Goal: Task Accomplishment & Management: Use online tool/utility

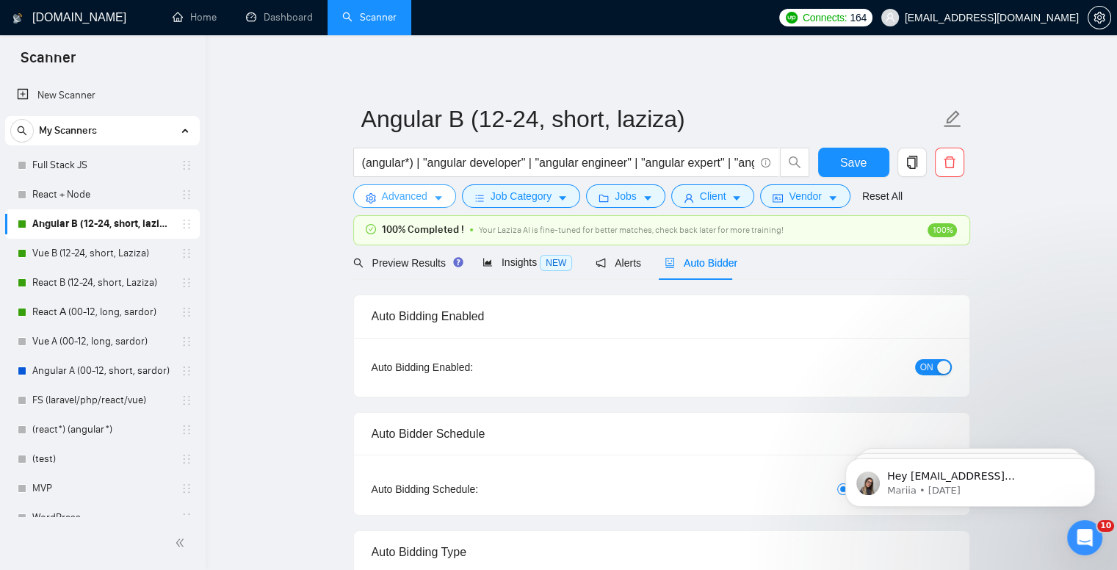
click at [441, 198] on icon "caret-down" at bounding box center [438, 198] width 10 height 10
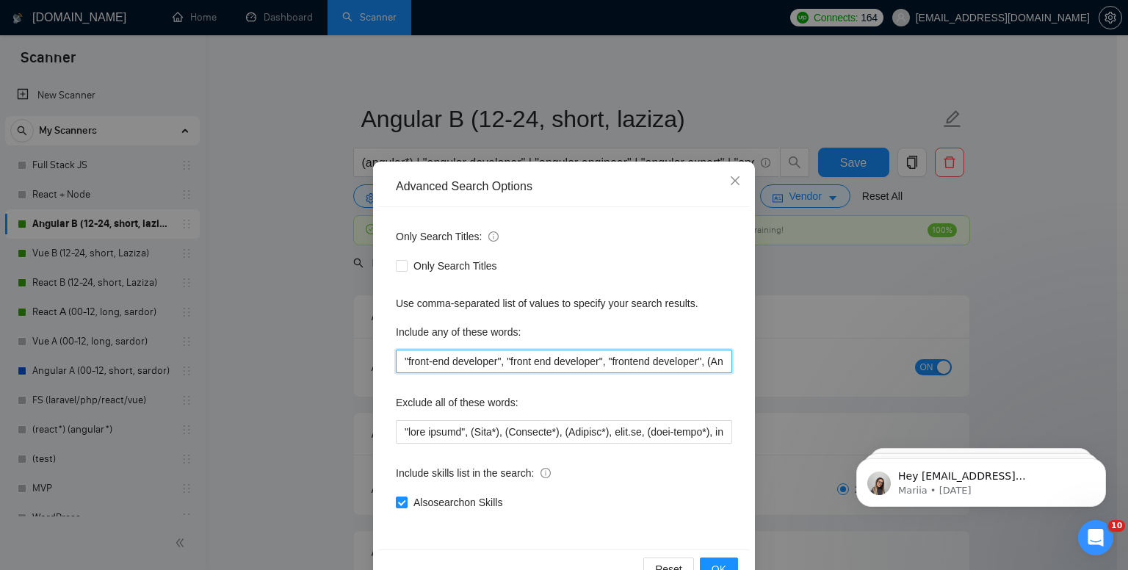
click at [571, 362] on input ""front-end developer", "front end developer", "frontend developer", (Angular*),…" at bounding box center [564, 362] width 336 height 24
type input ""front-end developer", "front end developer", "frontend developer", (Angular*),…"
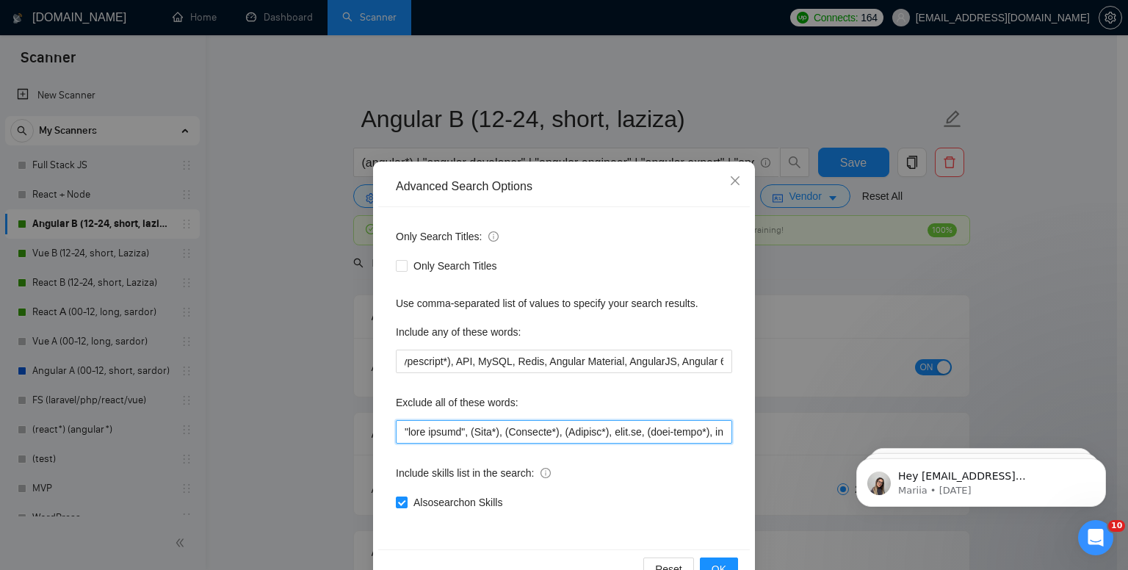
scroll to position [0, 0]
click at [617, 435] on input "text" at bounding box center [564, 432] width 336 height 24
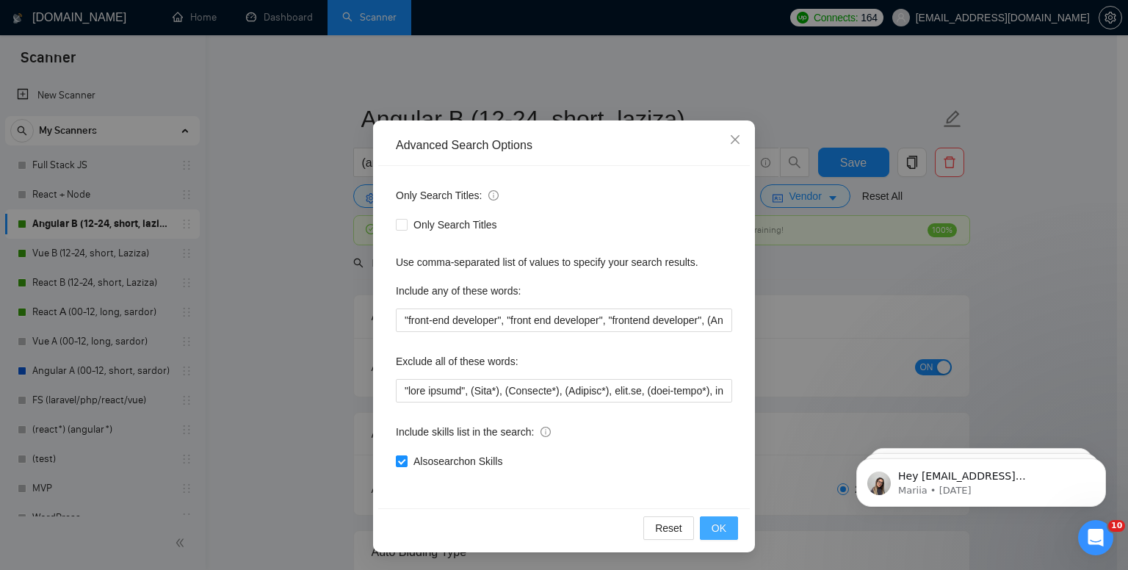
click at [713, 528] on span "OK" at bounding box center [719, 528] width 15 height 16
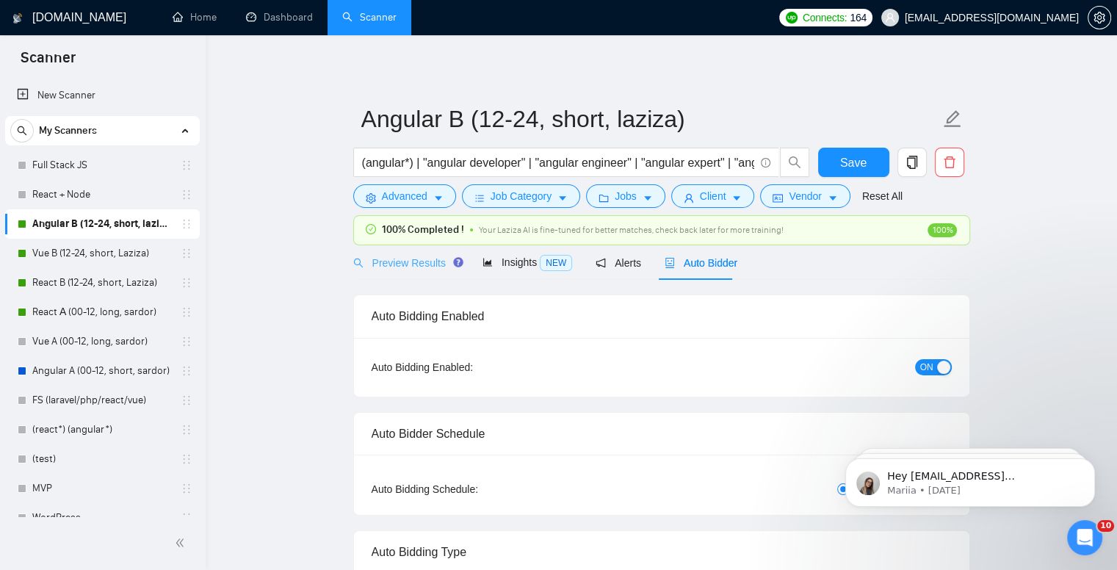
click at [391, 272] on div "Preview Results" at bounding box center [406, 262] width 106 height 35
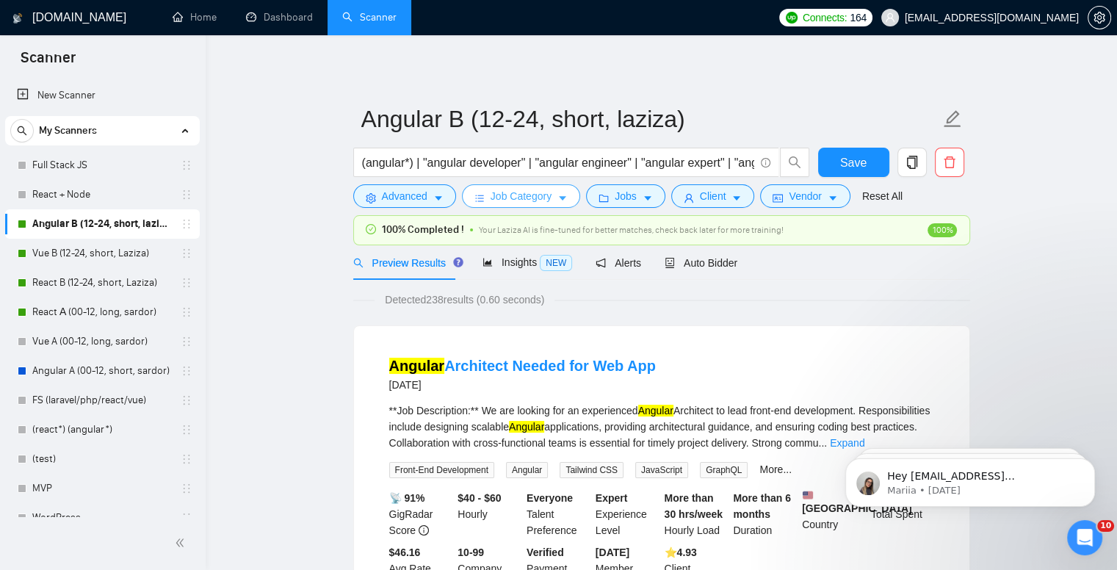
click at [544, 195] on span "Job Category" at bounding box center [521, 196] width 61 height 16
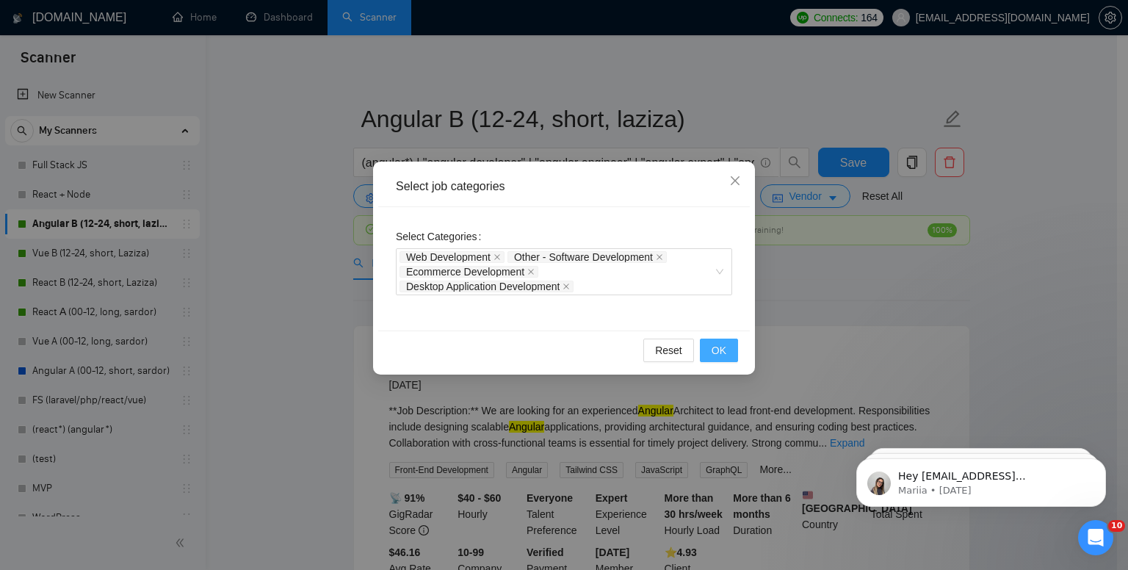
click at [714, 350] on span "OK" at bounding box center [719, 350] width 15 height 16
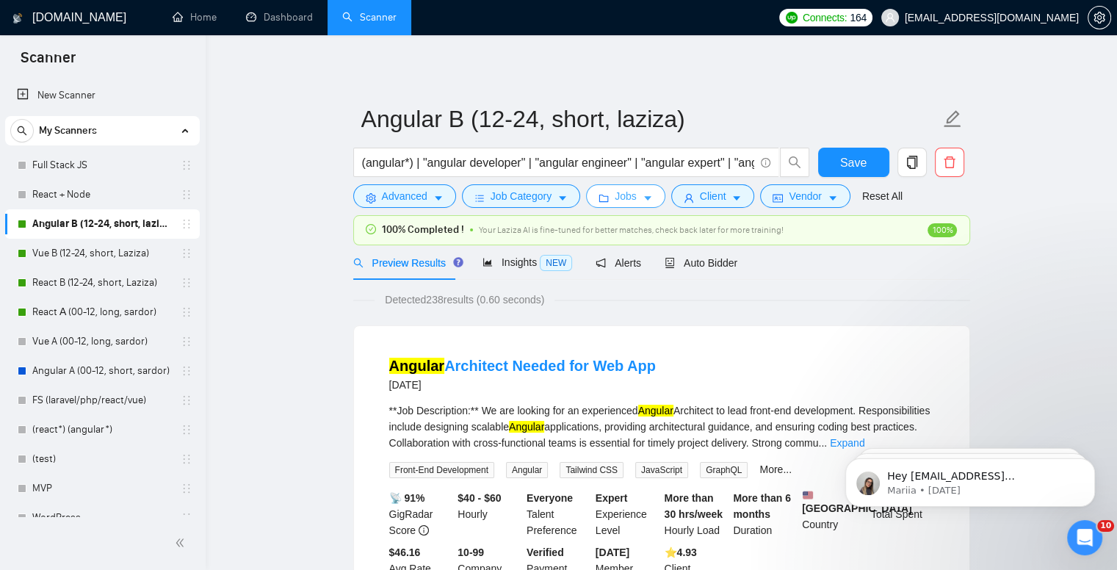
click at [644, 204] on button "Jobs" at bounding box center [625, 196] width 79 height 24
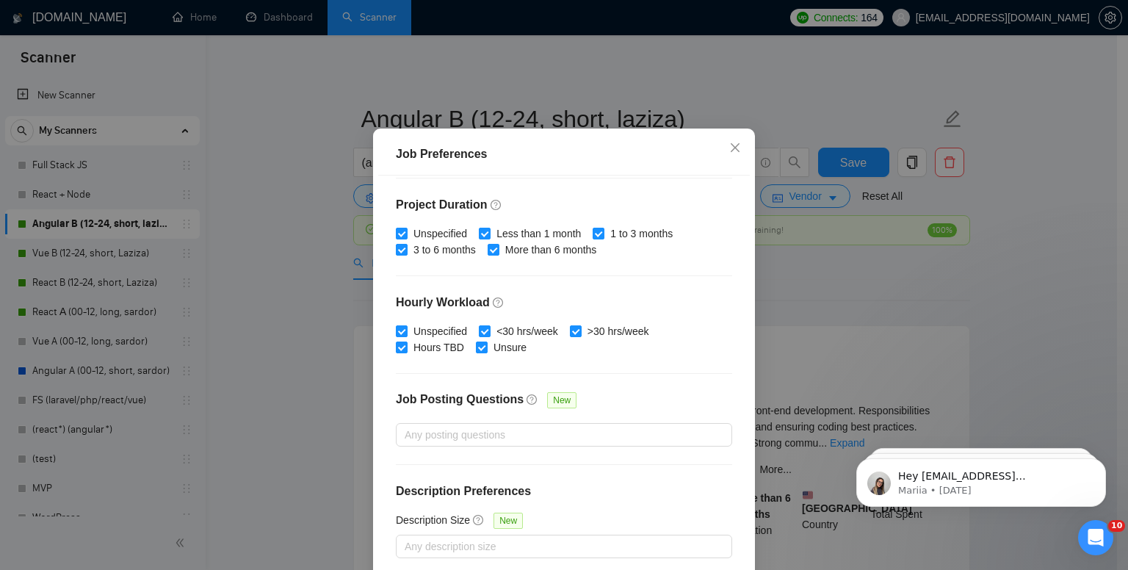
scroll to position [95, 0]
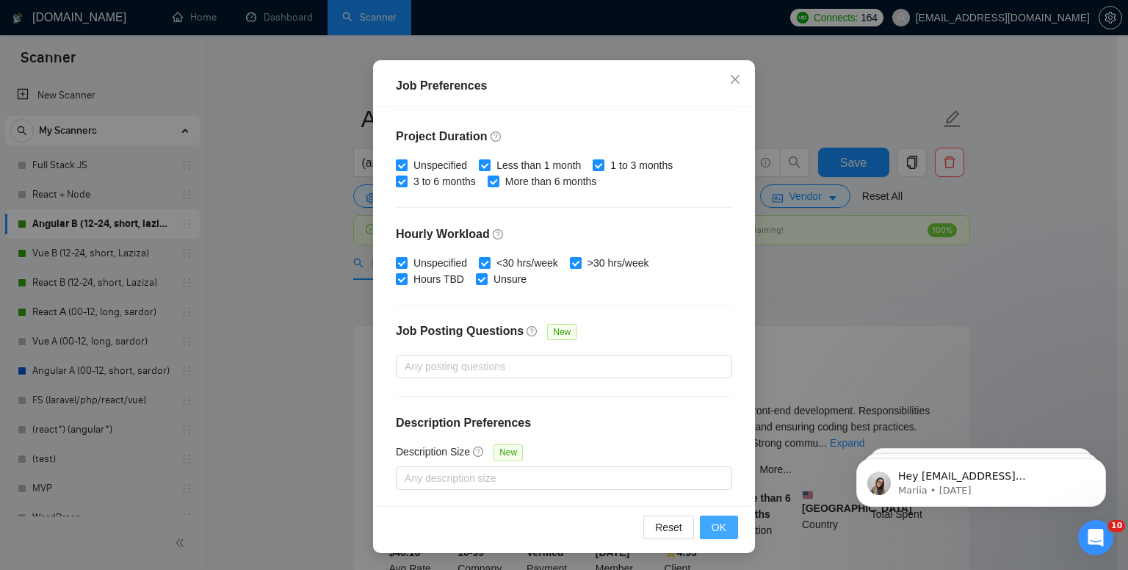
click at [726, 530] on button "OK" at bounding box center [719, 528] width 38 height 24
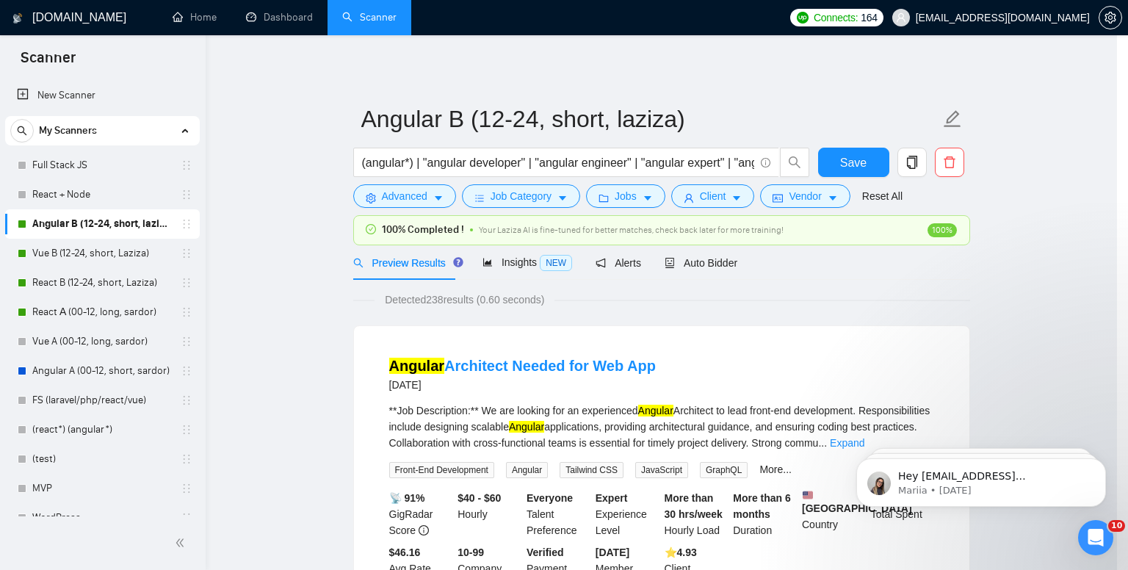
scroll to position [29, 0]
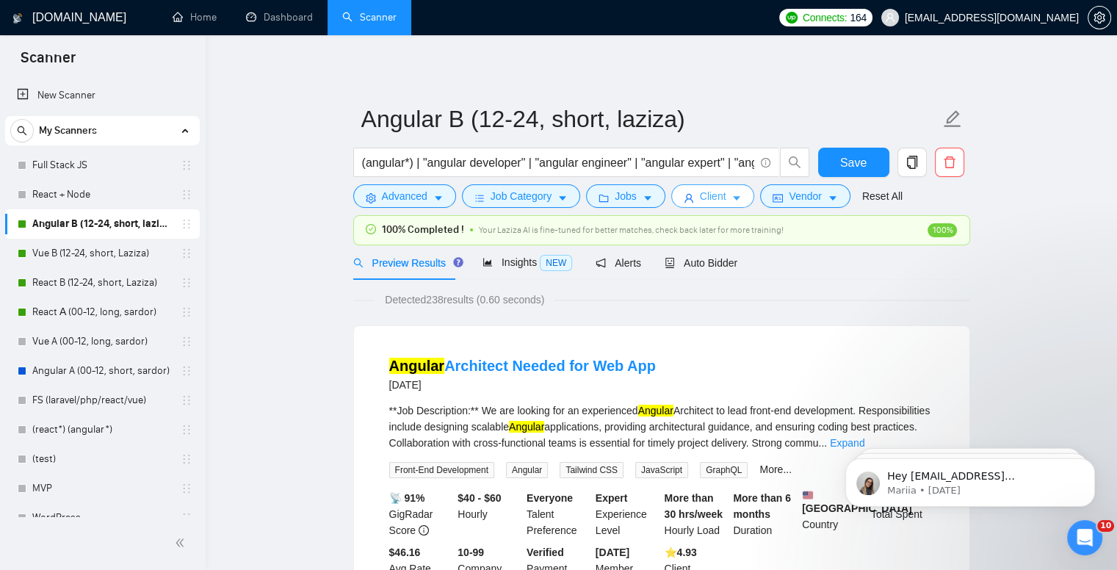
click at [705, 199] on span "Client" at bounding box center [713, 196] width 26 height 16
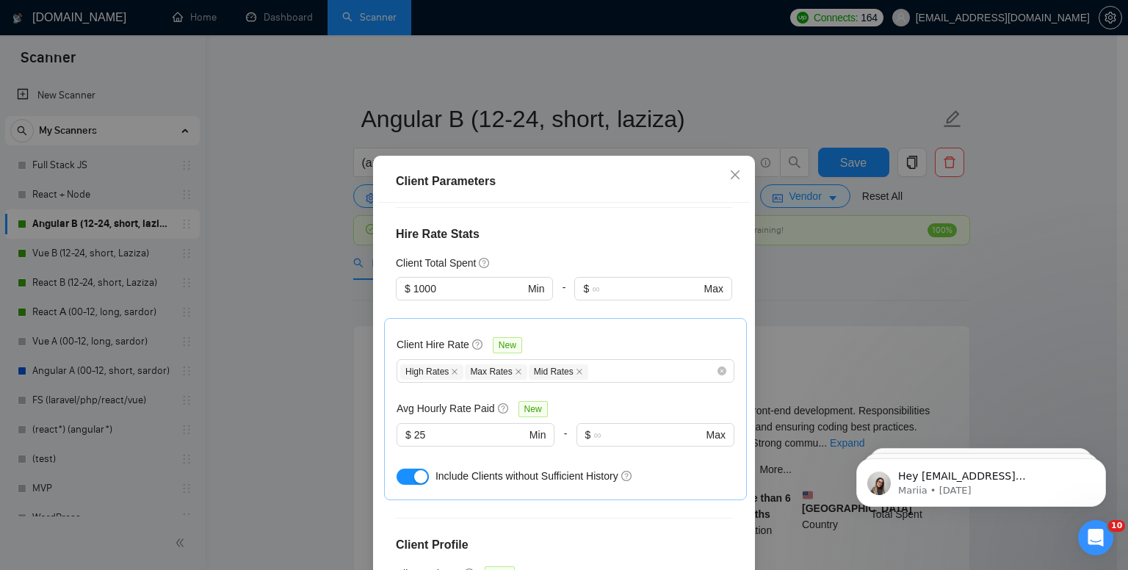
scroll to position [514, 0]
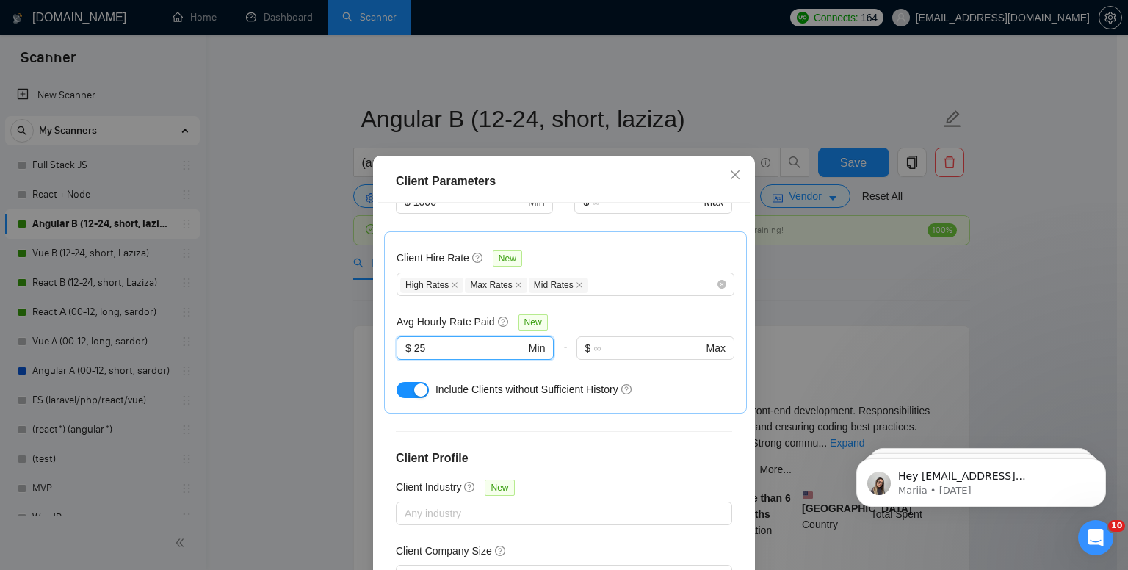
click at [416, 340] on input "25" at bounding box center [470, 348] width 112 height 16
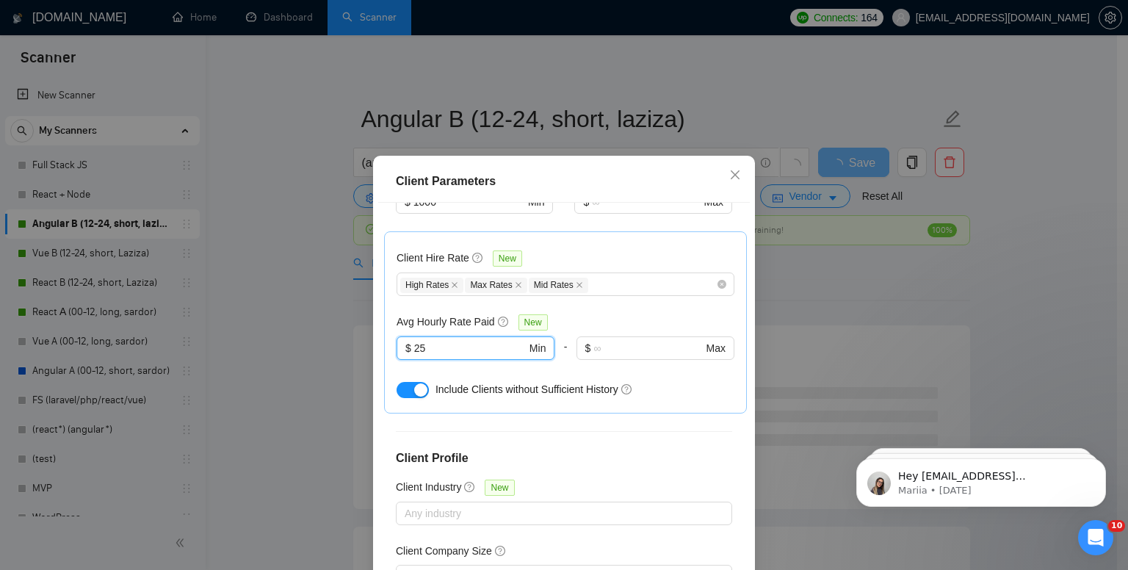
type input "2"
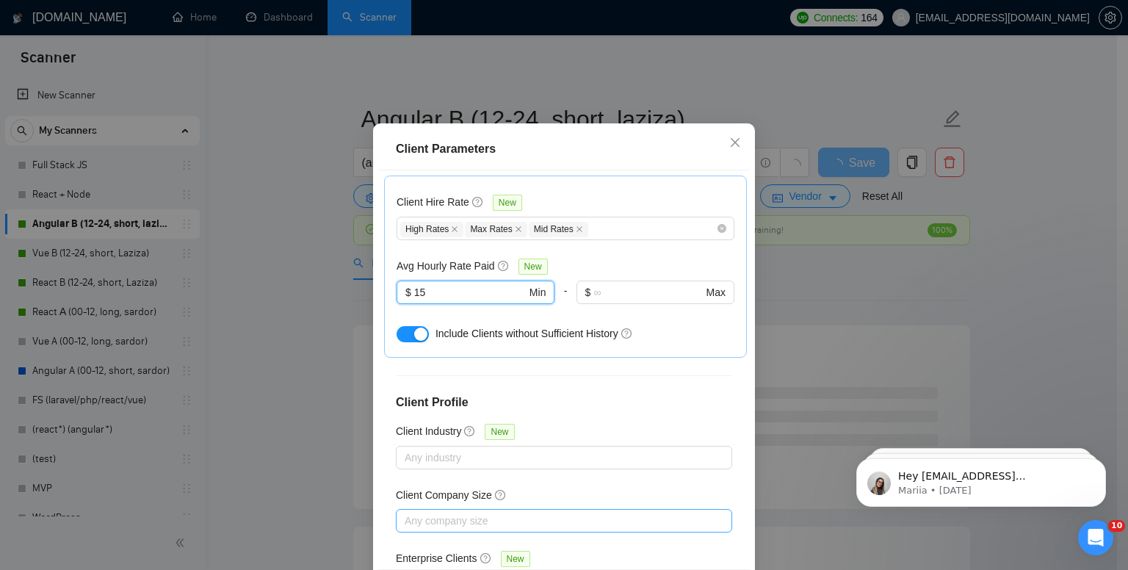
scroll to position [95, 0]
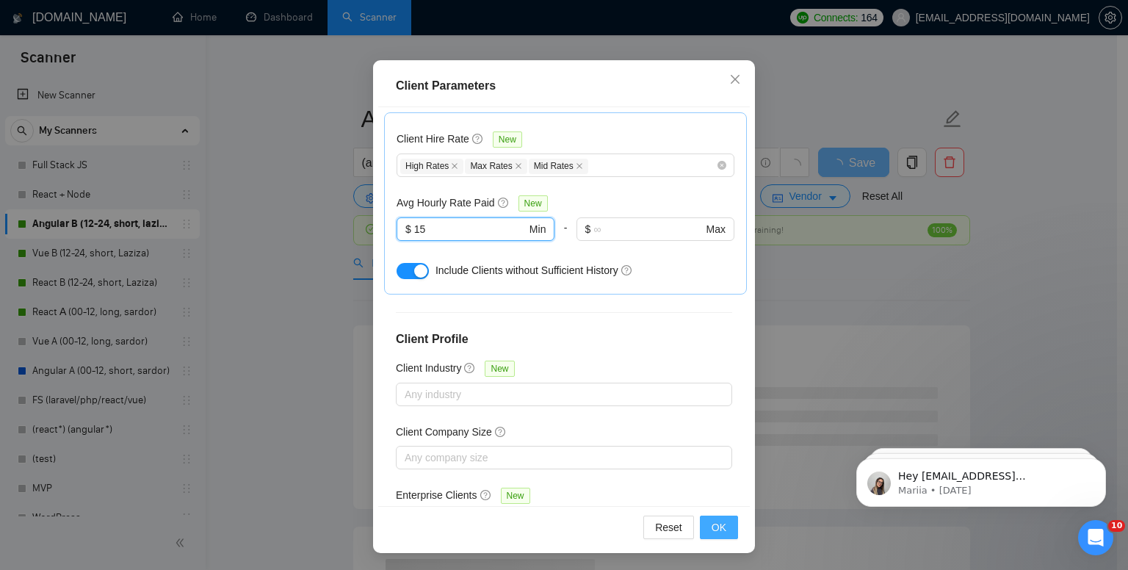
type input "15"
click at [704, 533] on button "OK" at bounding box center [719, 528] width 38 height 24
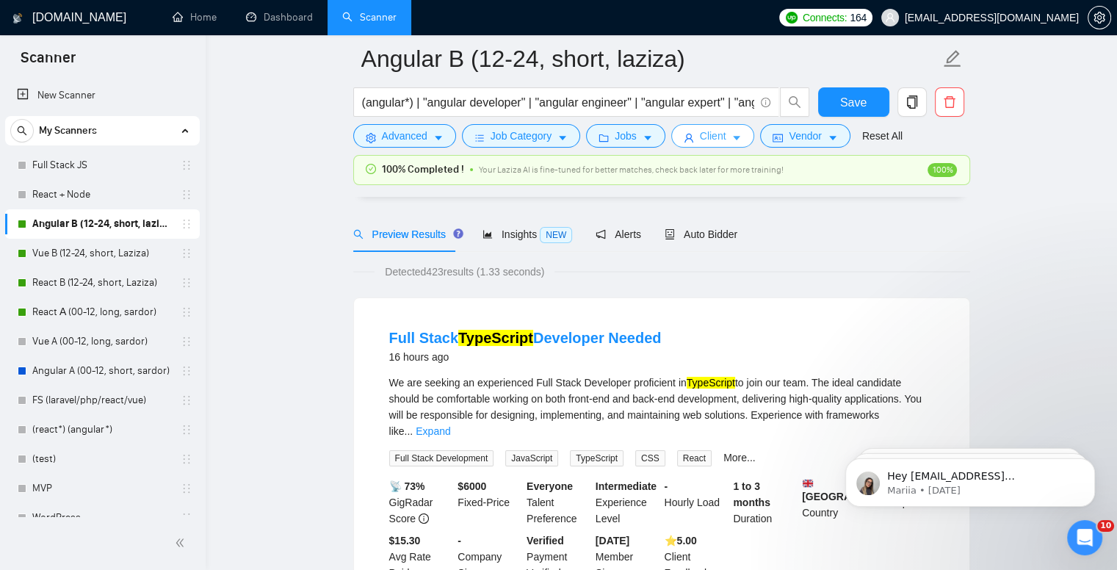
scroll to position [147, 0]
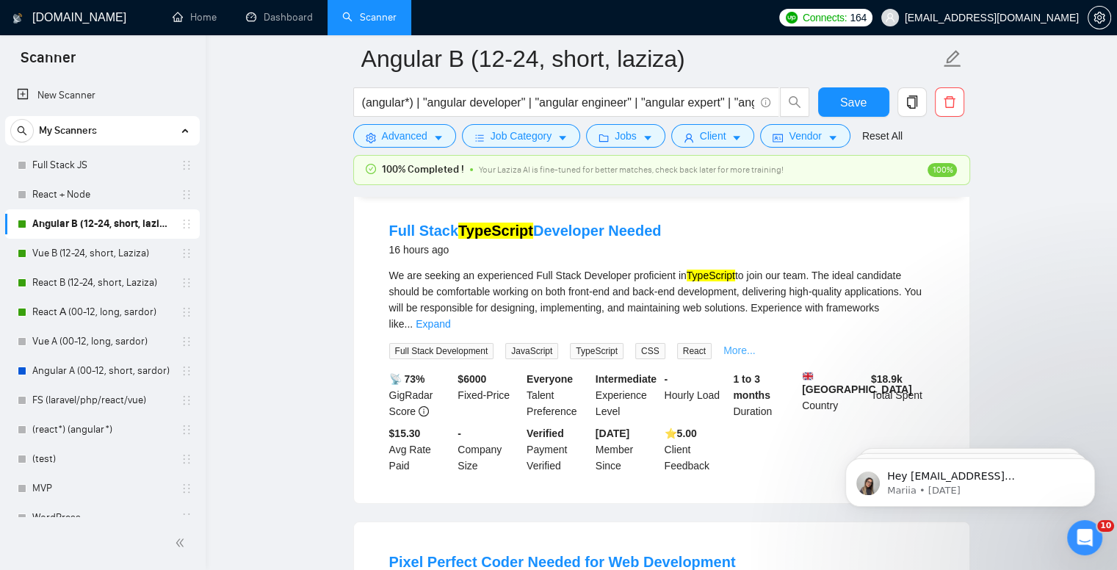
click at [724, 344] on link "More..." at bounding box center [740, 350] width 32 height 12
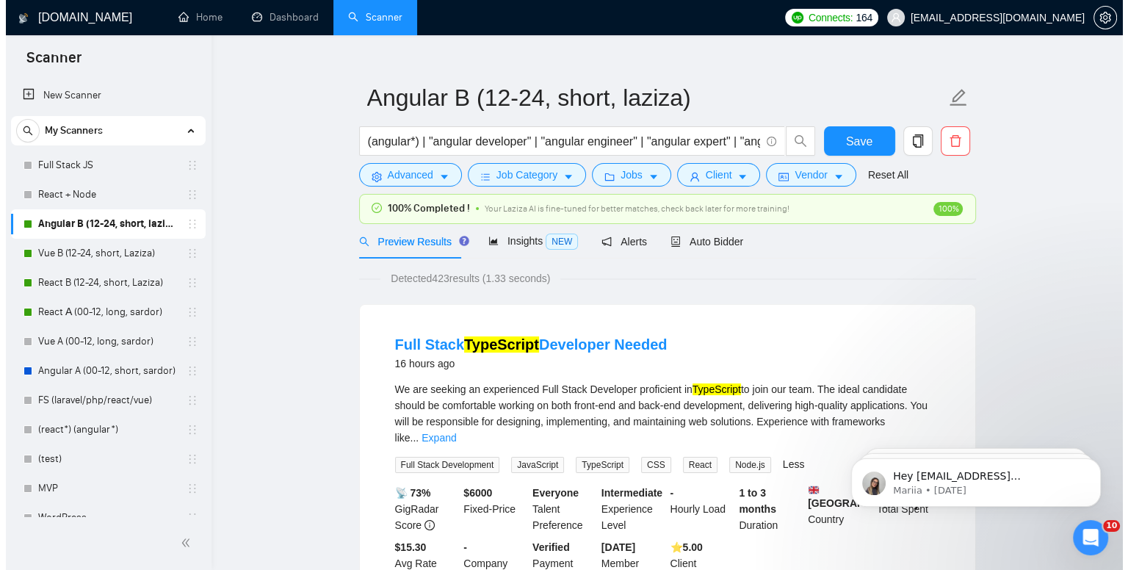
scroll to position [0, 0]
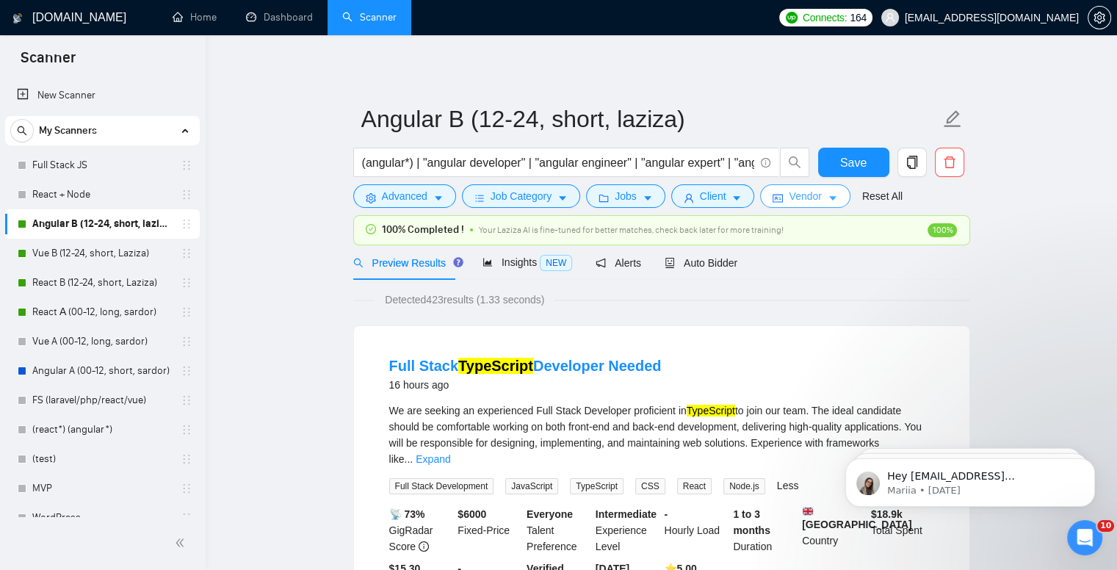
click at [829, 193] on span "caret-down" at bounding box center [833, 197] width 10 height 11
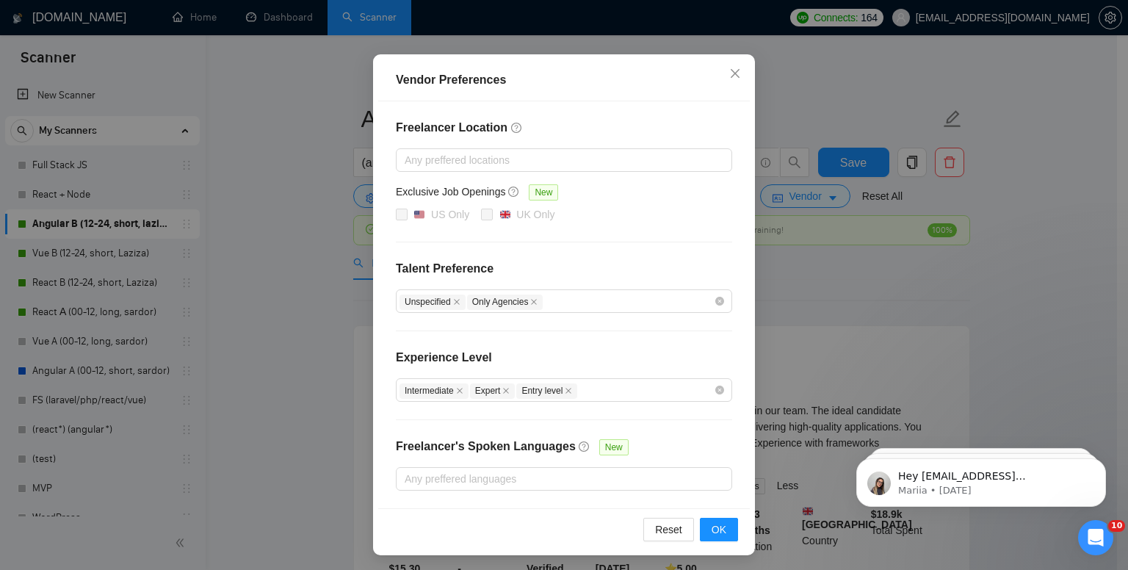
scroll to position [109, 0]
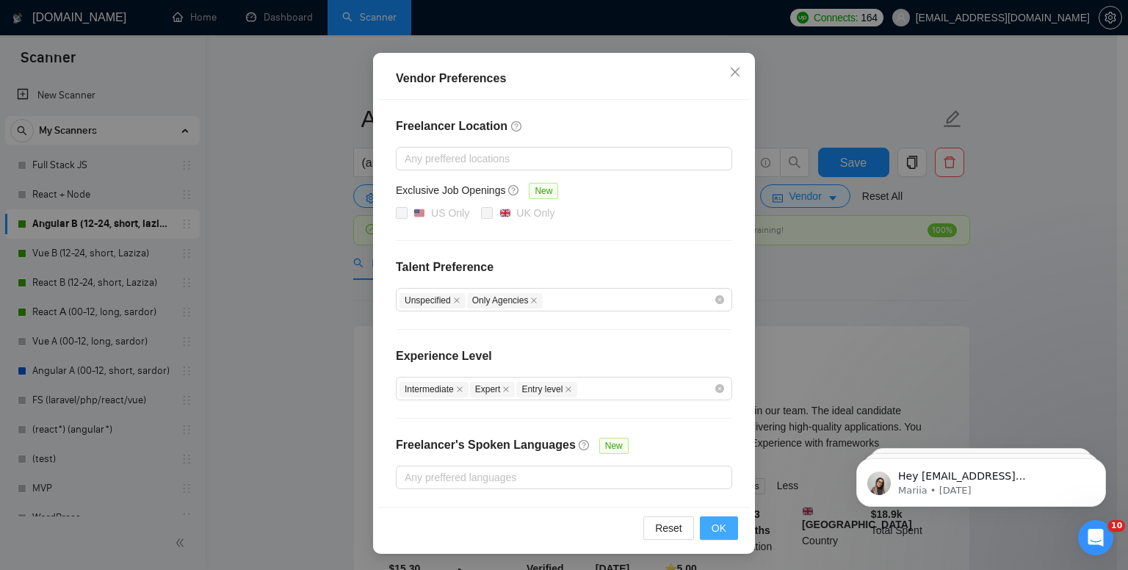
click at [712, 527] on span "OK" at bounding box center [719, 528] width 15 height 16
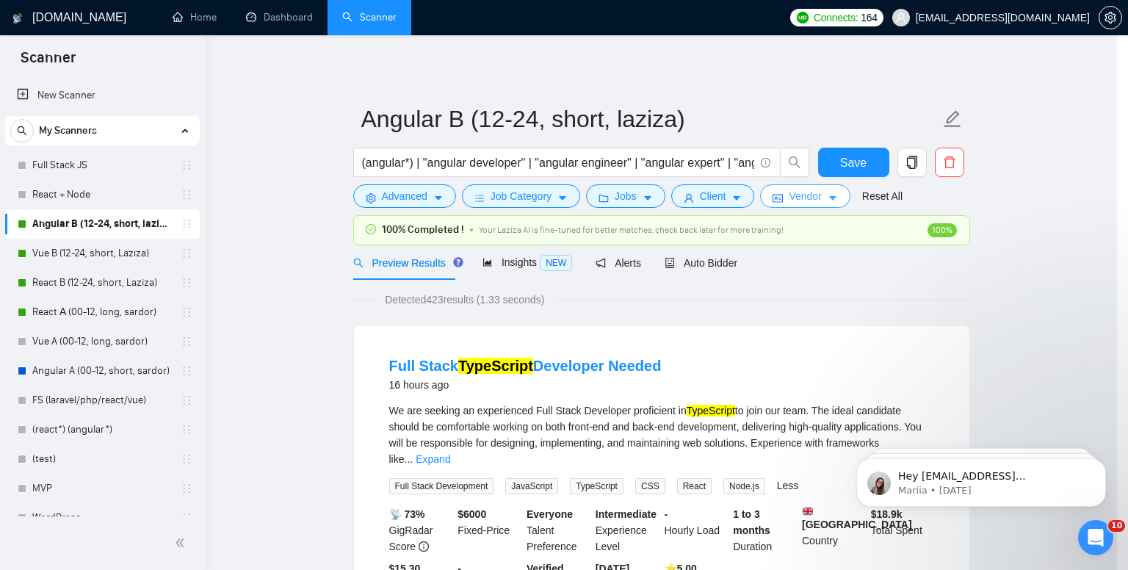
scroll to position [0, 0]
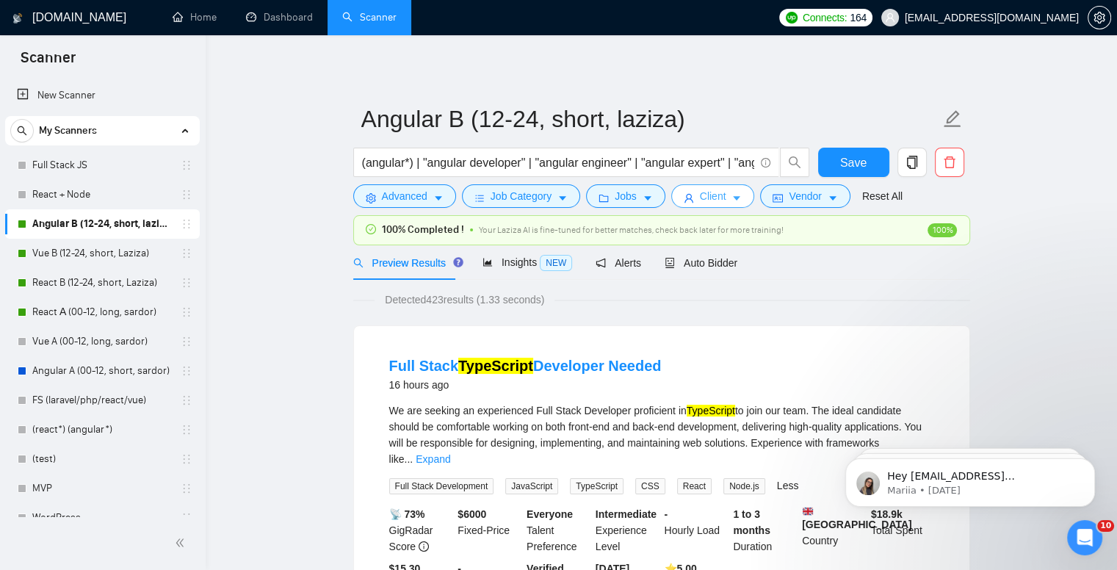
click at [737, 197] on button "Client" at bounding box center [713, 196] width 84 height 24
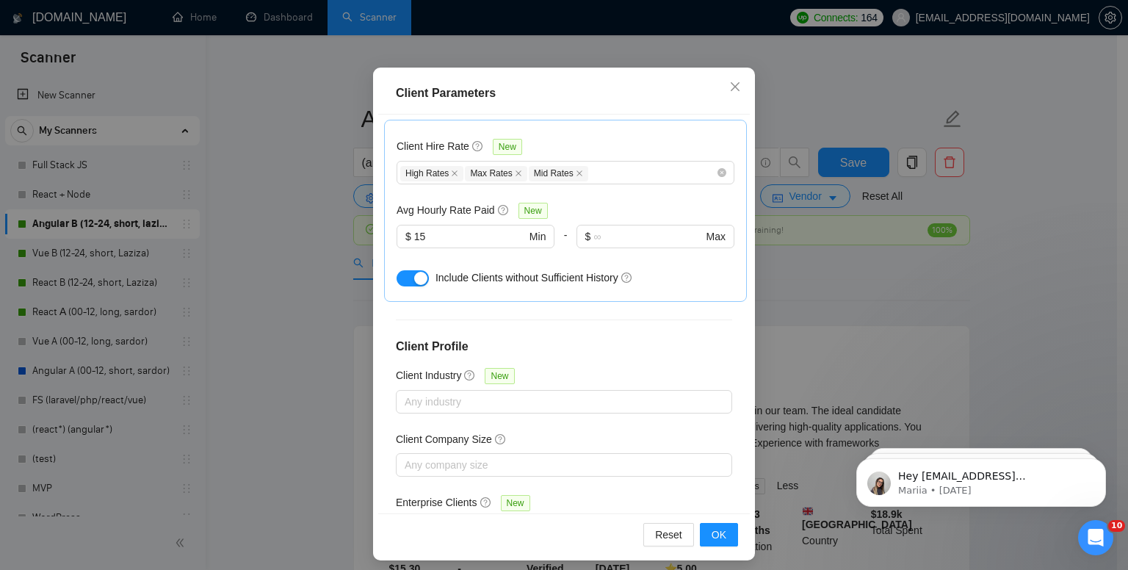
scroll to position [95, 0]
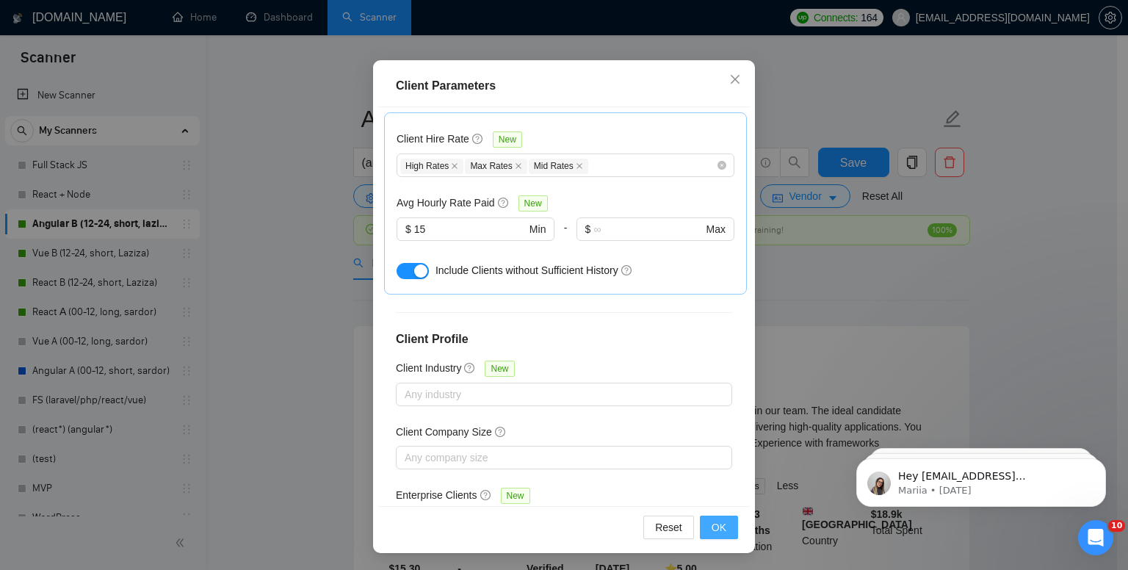
click at [724, 528] on button "OK" at bounding box center [719, 528] width 38 height 24
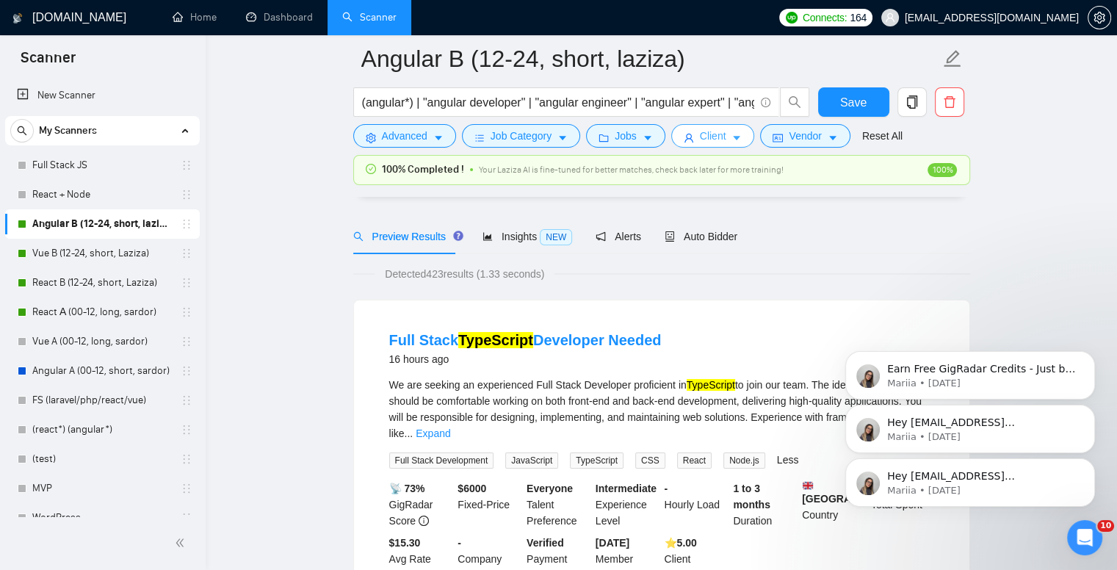
scroll to position [220, 0]
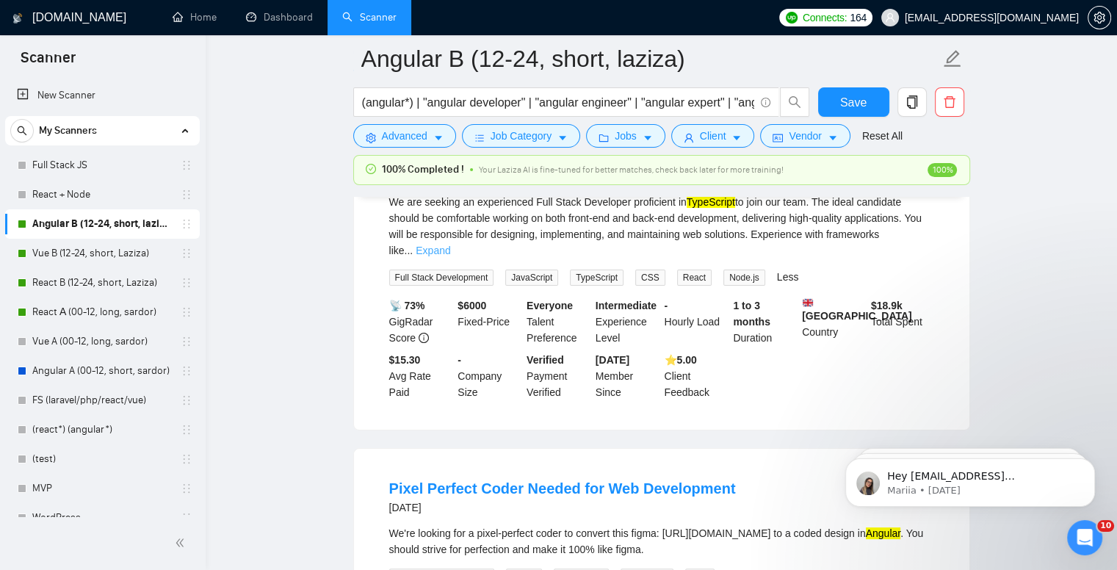
click at [450, 245] on link "Expand" at bounding box center [433, 251] width 35 height 12
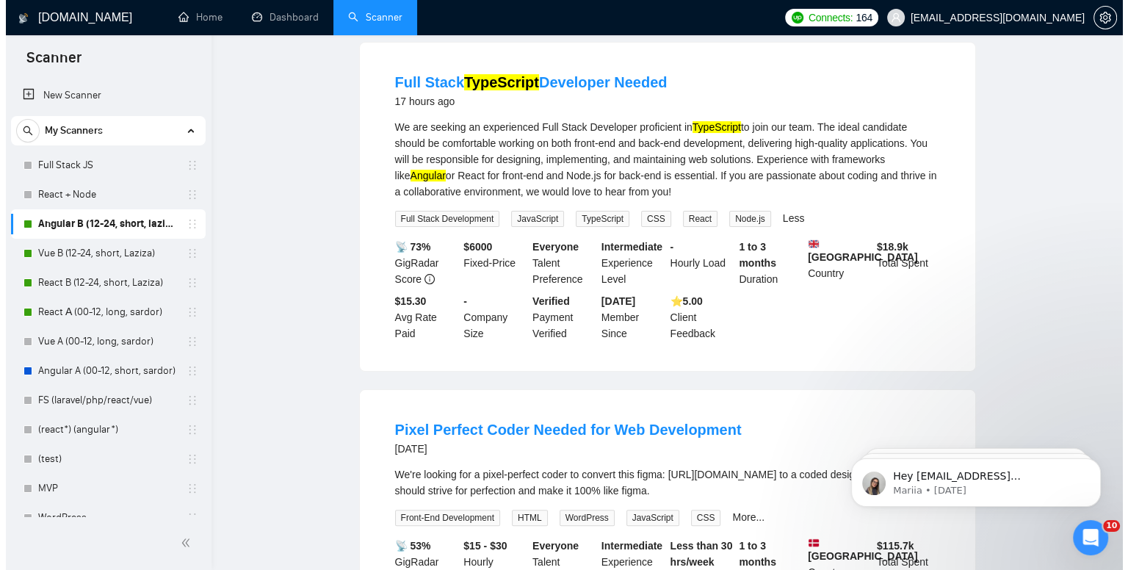
scroll to position [0, 0]
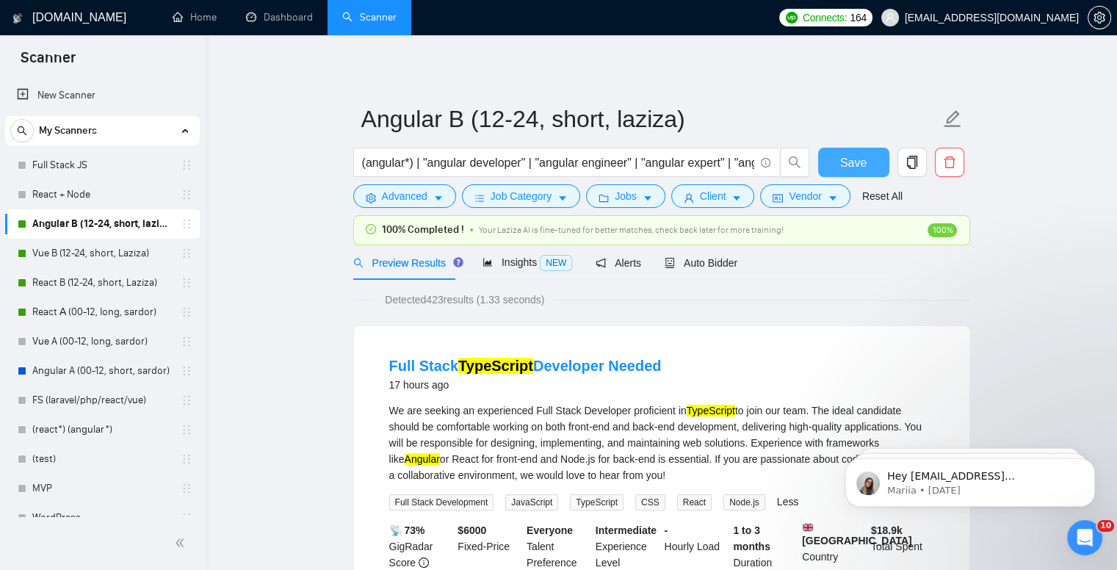
click at [853, 159] on span "Save" at bounding box center [853, 163] width 26 height 18
click at [629, 201] on span "Jobs" at bounding box center [626, 196] width 22 height 16
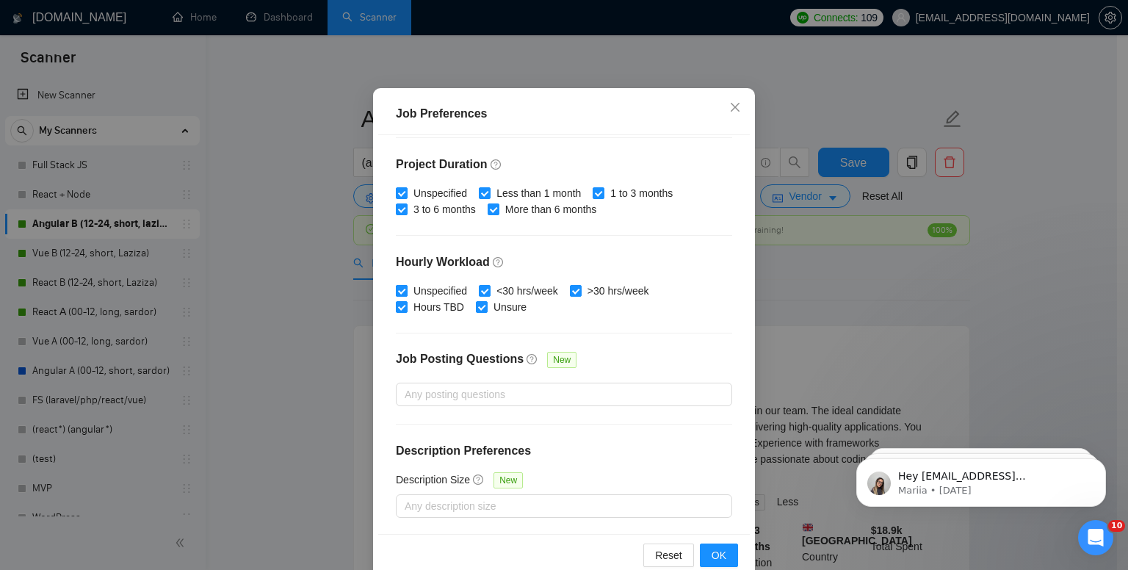
scroll to position [95, 0]
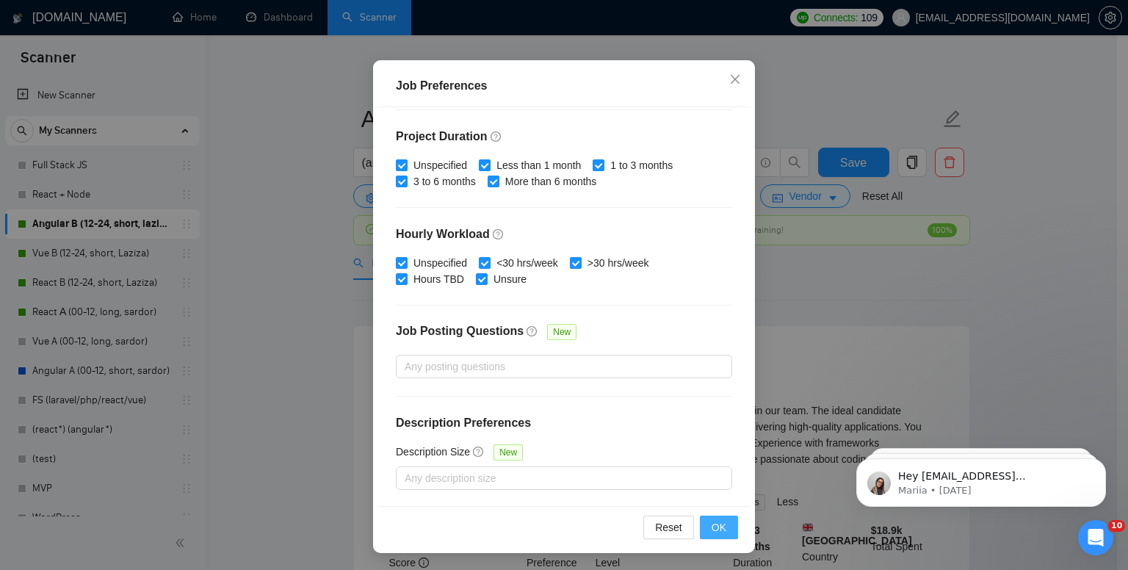
click at [718, 530] on span "OK" at bounding box center [719, 527] width 15 height 16
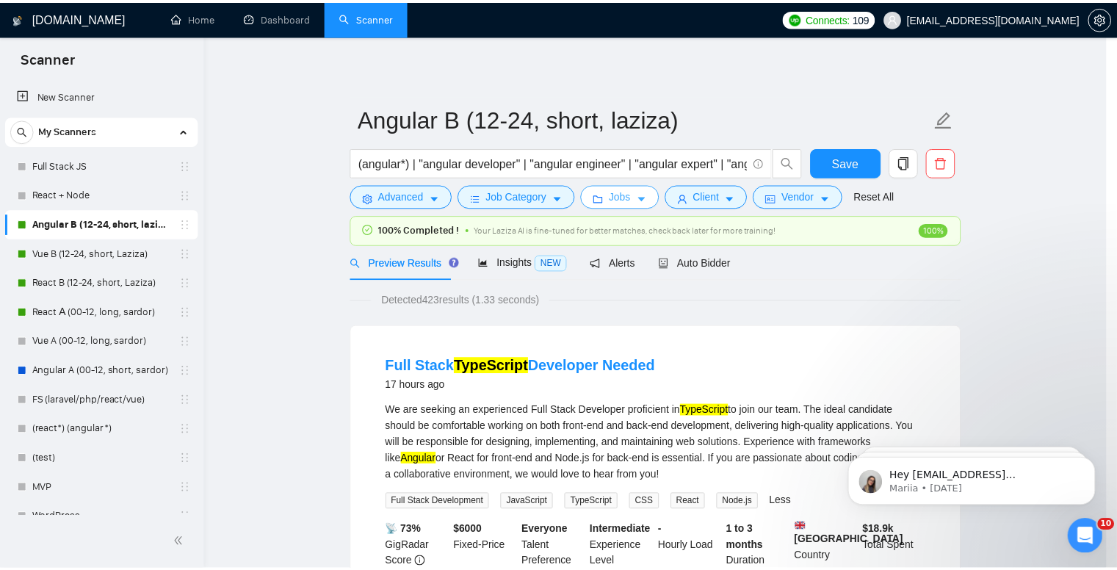
scroll to position [0, 0]
